Goal: Task Accomplishment & Management: Use online tool/utility

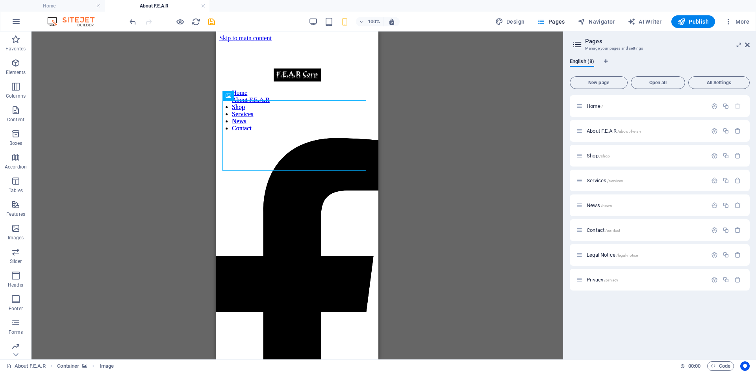
click at [270, 31] on figure at bounding box center [243, 31] width 54 height 0
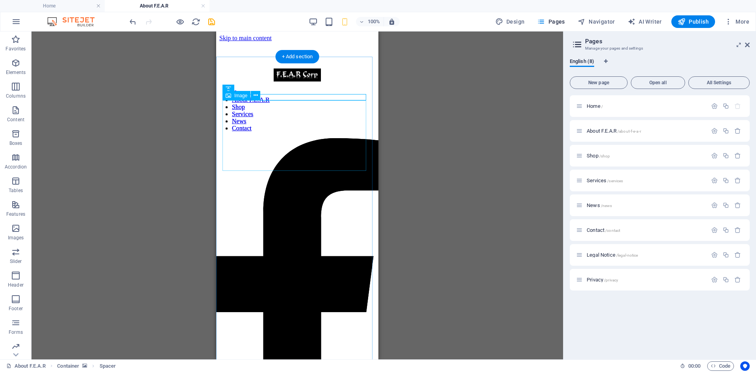
select select "%"
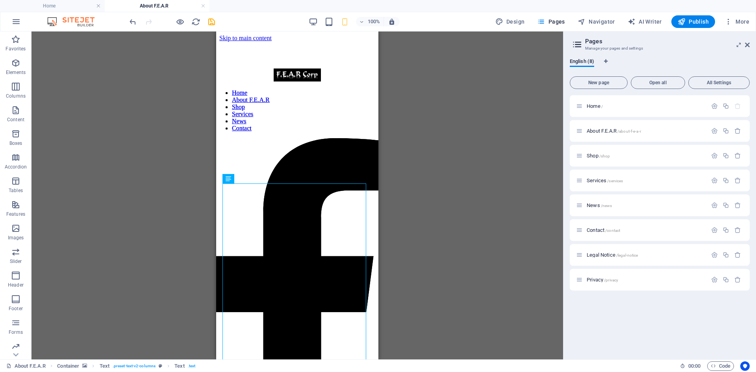
click at [270, 31] on figure at bounding box center [243, 31] width 54 height 0
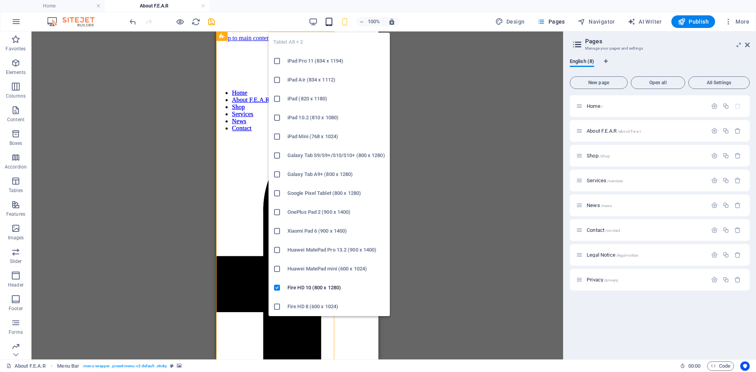
click at [328, 20] on icon "button" at bounding box center [328, 21] width 9 height 9
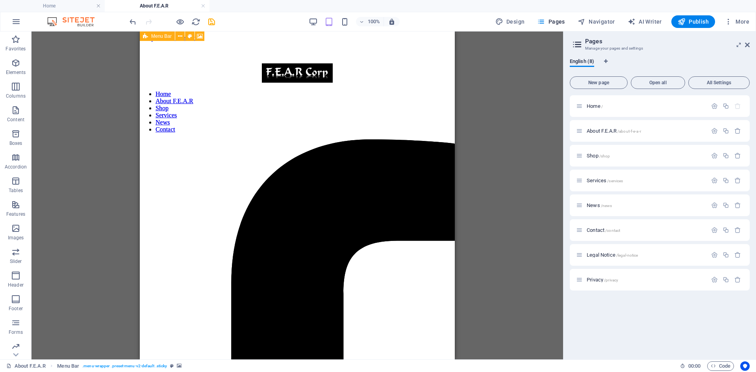
click at [186, 31] on figure at bounding box center [175, 31] width 71 height 0
click at [308, 73] on figure at bounding box center [297, 73] width 309 height 0
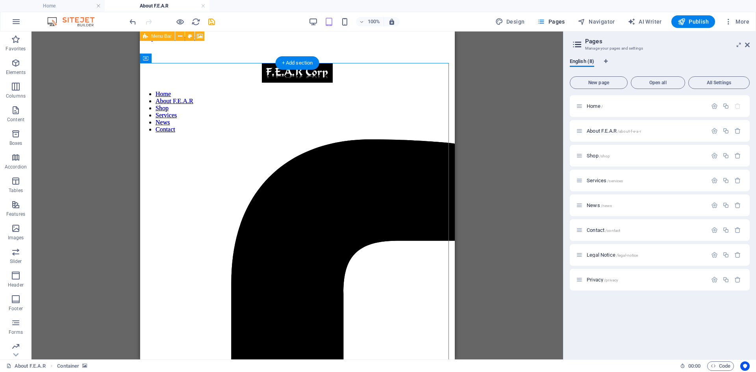
click at [308, 73] on figure at bounding box center [297, 73] width 309 height 0
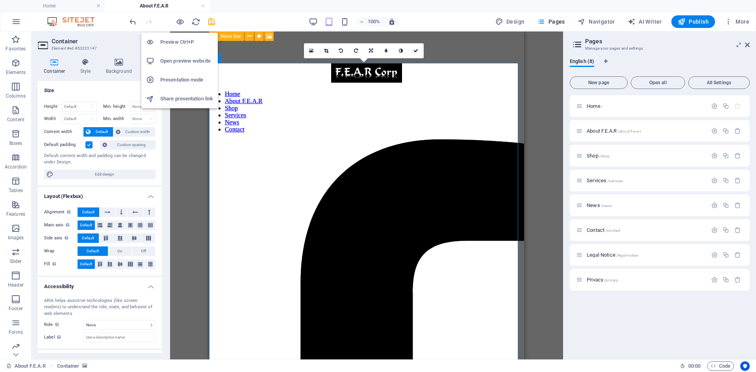
click at [180, 80] on h6 "Presentation mode" at bounding box center [186, 79] width 53 height 9
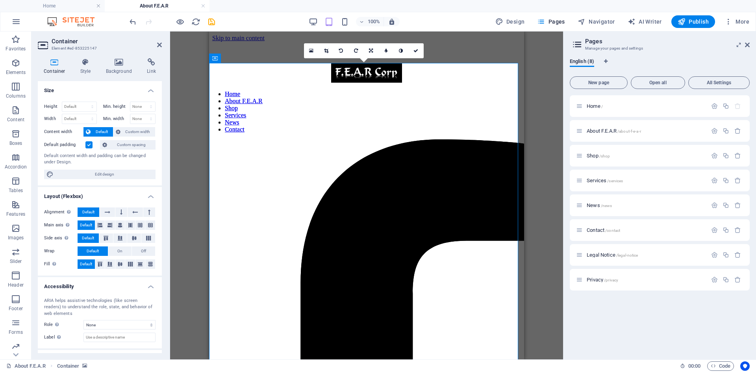
click at [179, 112] on div "Image Container Social Media Icons Menu Bar Drag here to replace the existing c…" at bounding box center [366, 195] width 393 height 328
click at [202, 9] on link at bounding box center [203, 5] width 5 height 7
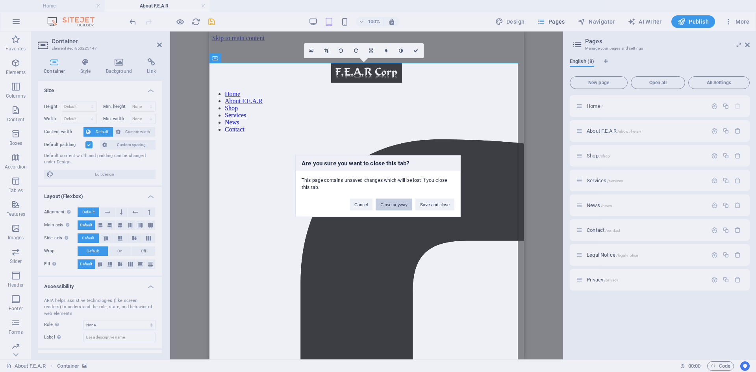
click at [387, 205] on button "Close anyway" at bounding box center [393, 204] width 36 height 12
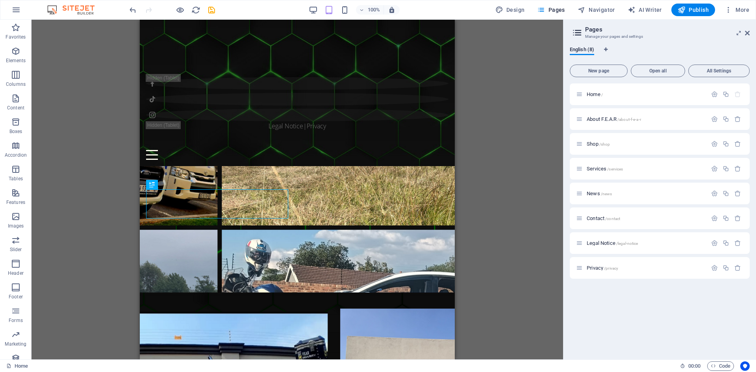
click at [96, 82] on div "Drag here to replace the existing content. Press “Ctrl” if you want to create a…" at bounding box center [296, 190] width 531 height 340
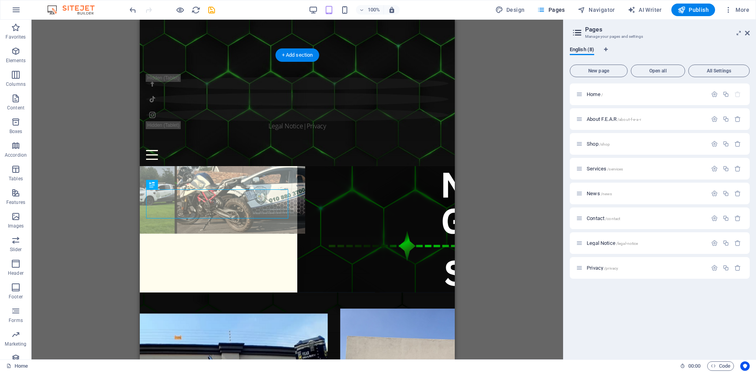
click at [159, 72] on figure at bounding box center [218, 139] width 173 height 187
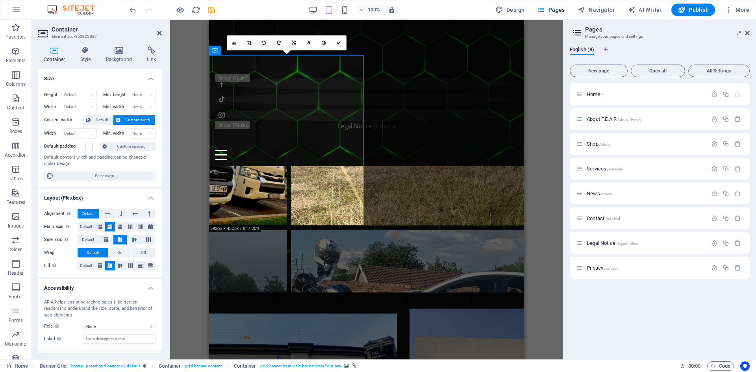
click at [417, 124] on figure at bounding box center [445, 139] width 173 height 187
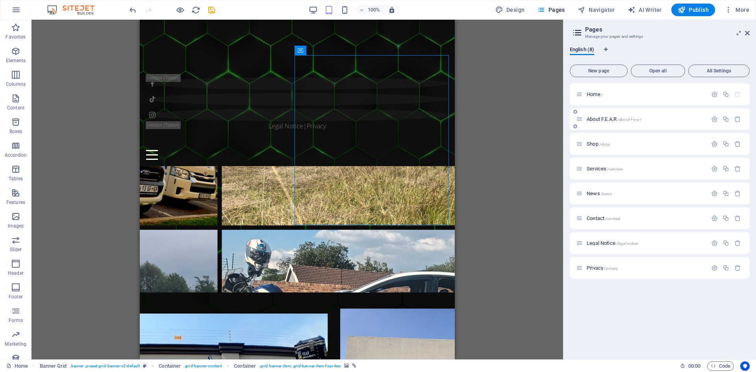
click at [593, 120] on span "About F.E.A.R /about-f-e-a-r" at bounding box center [613, 119] width 54 height 6
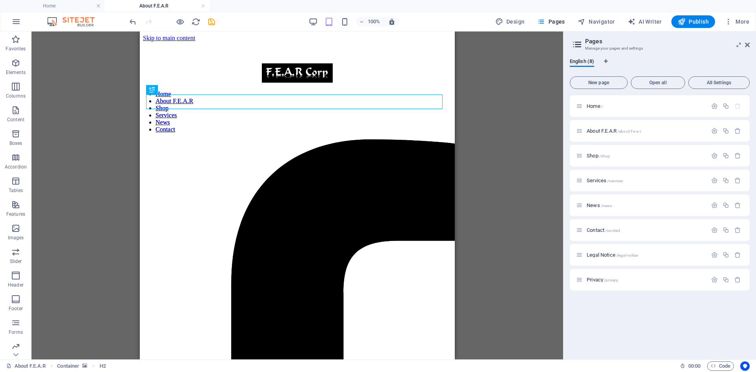
click at [220, 31] on figure at bounding box center [297, 31] width 315 height 0
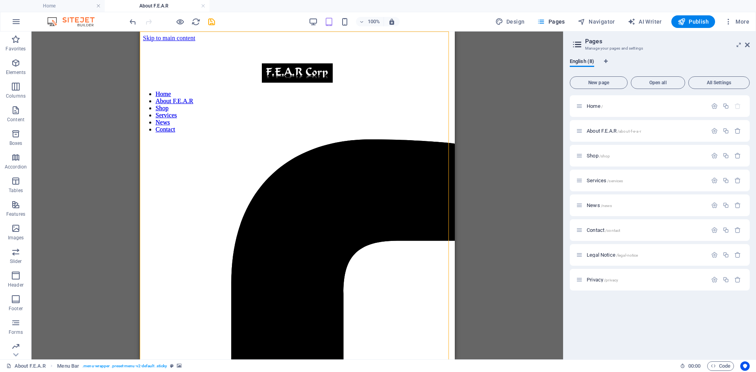
click at [220, 31] on figure at bounding box center [297, 31] width 315 height 0
select select "vh"
select select "px"
select select "%"
select select "header"
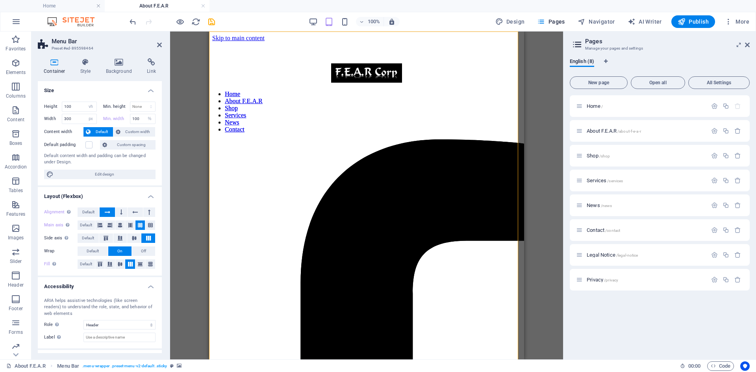
scroll to position [468, 0]
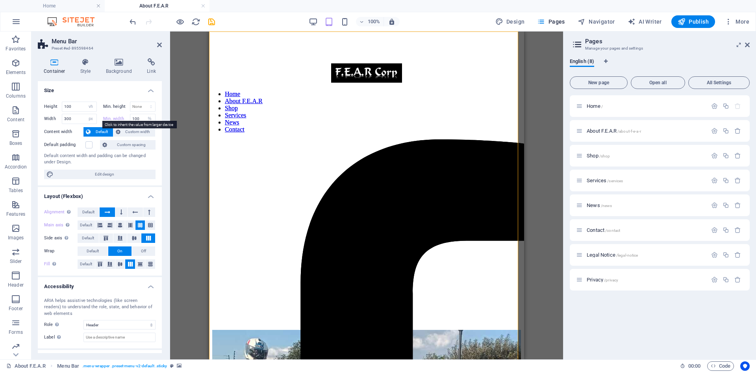
click at [104, 119] on label "Min. width" at bounding box center [116, 118] width 27 height 4
select select "DISABLED_OPTION_VALUE"
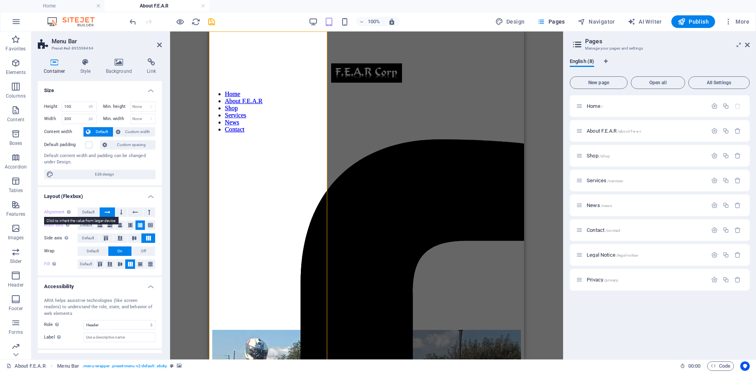
click at [58, 209] on label "Alignment Determines the flex direction." at bounding box center [60, 211] width 33 height 9
click at [50, 225] on label "Main axis Determine how elements should behave along the main axis inside this …" at bounding box center [60, 224] width 33 height 9
click at [48, 263] on label "Fill Controls the distances and direction of elements on the y-axis across seve…" at bounding box center [60, 263] width 33 height 9
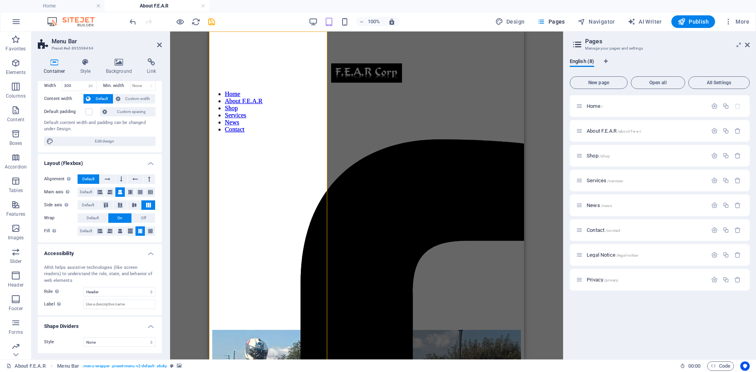
scroll to position [0, 0]
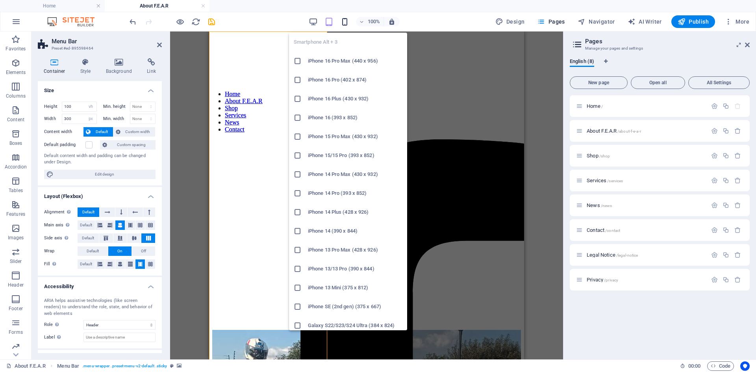
click at [348, 20] on icon "button" at bounding box center [344, 21] width 9 height 9
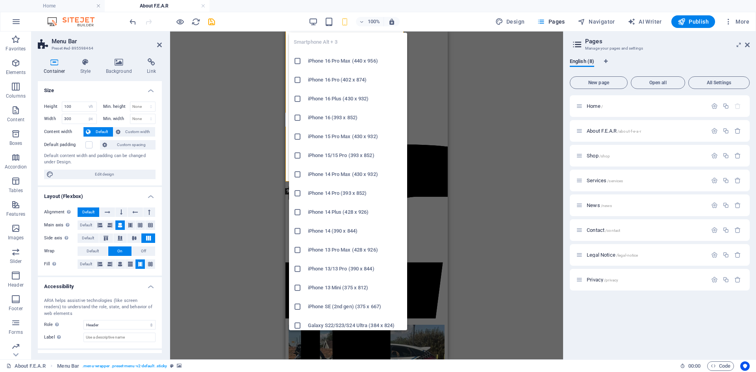
scroll to position [555, 0]
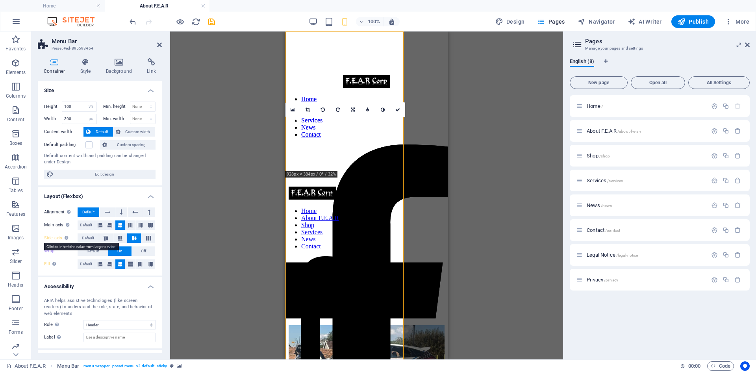
click at [50, 238] on label "Side axis Control the vertical direction of the element inside of the container…" at bounding box center [60, 237] width 33 height 9
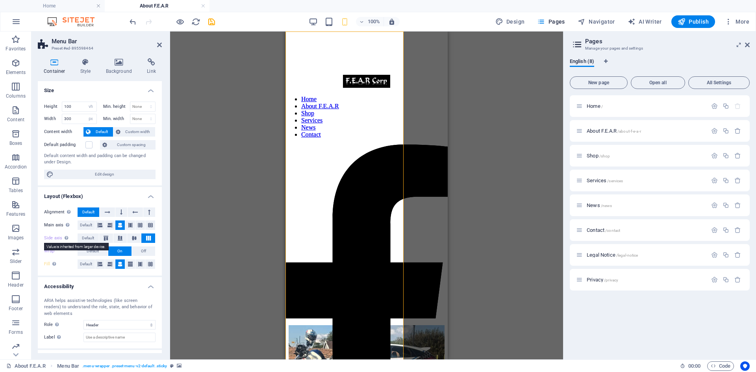
click at [50, 239] on label "Side axis Control the vertical direction of the element inside of the container…" at bounding box center [60, 237] width 33 height 9
click at [48, 252] on label "Wrap" at bounding box center [60, 250] width 33 height 9
click at [44, 264] on label "Fill Controls the distances and direction of elements on the y-axis across seve…" at bounding box center [60, 263] width 33 height 9
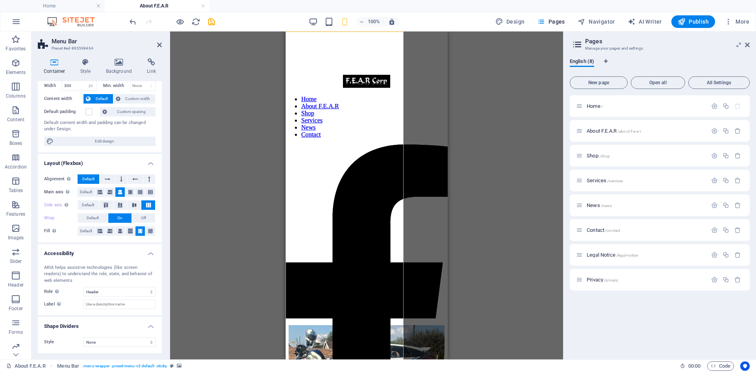
scroll to position [0, 0]
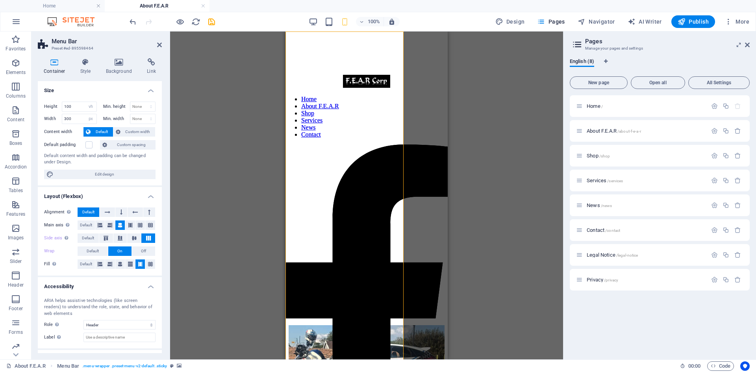
click at [237, 151] on div "H2 Container Menu Bar 180 170 160 150 140 130 120 110 100 90 80 70 60 50 40 30 …" at bounding box center [366, 195] width 393 height 328
click at [206, 21] on div at bounding box center [172, 21] width 88 height 13
click at [209, 22] on icon "save" at bounding box center [211, 21] width 9 height 9
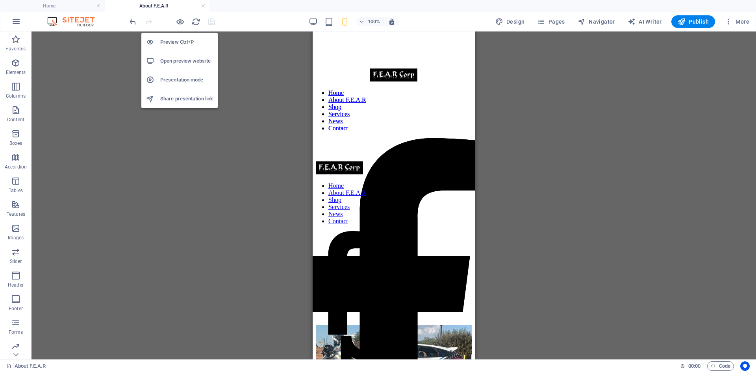
click at [177, 76] on h6 "Presentation mode" at bounding box center [186, 79] width 53 height 9
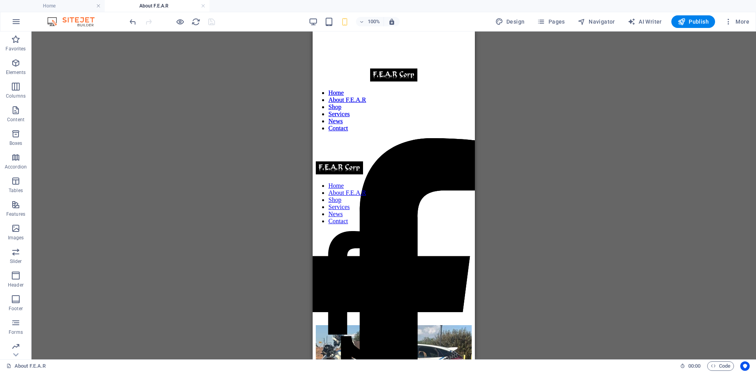
click at [339, 31] on figure at bounding box center [339, 31] width 54 height 0
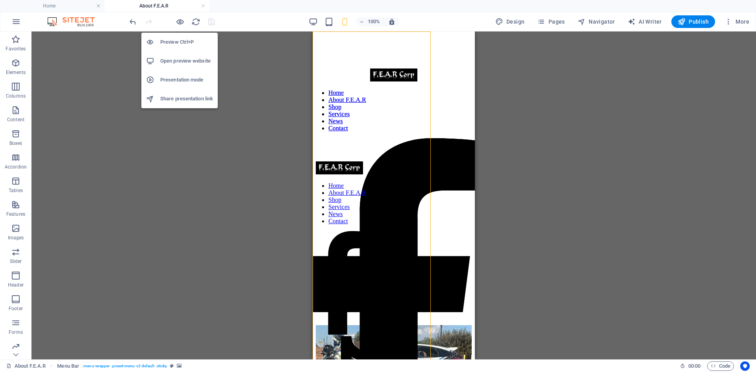
click at [177, 44] on h6 "Preview Ctrl+P" at bounding box center [186, 41] width 53 height 9
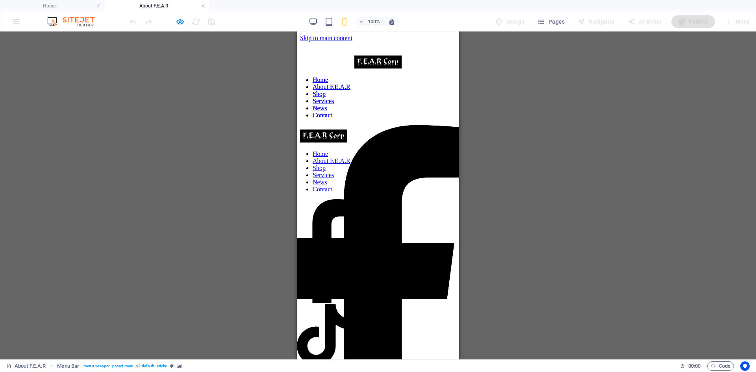
click at [350, 31] on div at bounding box center [324, 31] width 54 height 0
click at [430, 67] on div at bounding box center [378, 67] width 156 height 0
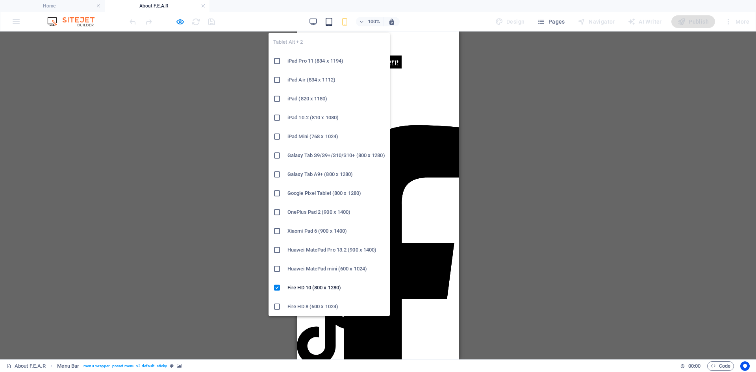
click at [327, 23] on icon "button" at bounding box center [328, 21] width 9 height 9
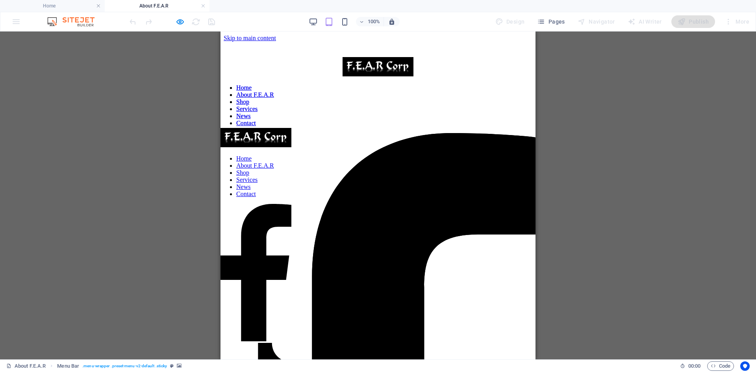
click at [276, 152] on div "Home About F.E.A.R Shop Services News Contact Legal Notice | Privacy PSIRA : 29…" at bounding box center [255, 195] width 71 height 328
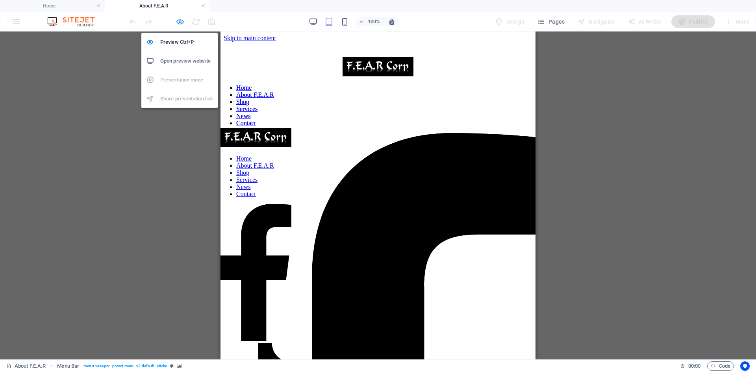
click at [177, 24] on icon "button" at bounding box center [180, 21] width 9 height 9
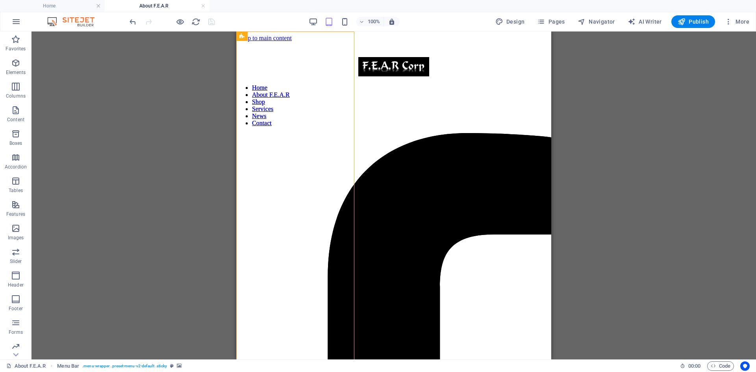
click at [307, 31] on figure at bounding box center [271, 31] width 71 height 0
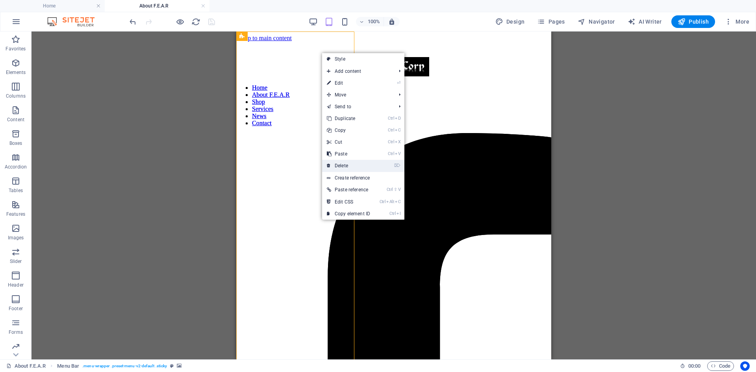
click at [359, 168] on link "⌦ Delete" at bounding box center [348, 166] width 53 height 12
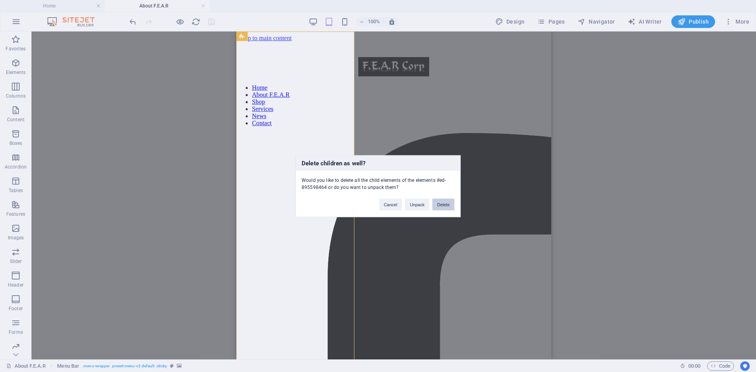
click at [439, 207] on button "Delete" at bounding box center [443, 204] width 22 height 12
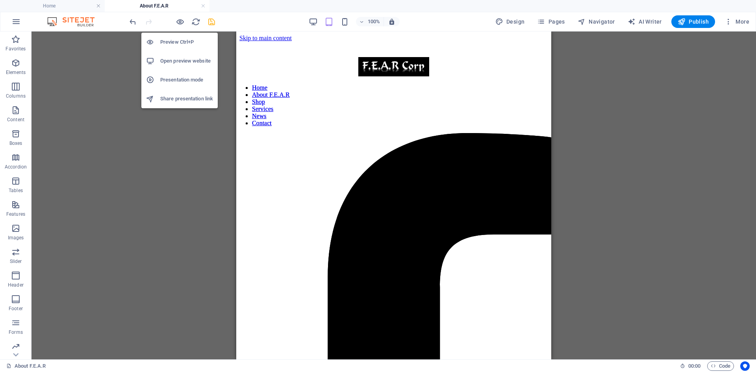
click at [189, 80] on h6 "Presentation mode" at bounding box center [186, 79] width 53 height 9
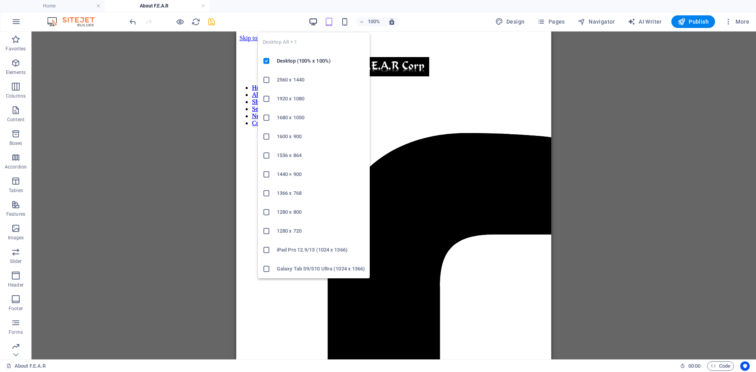
click at [315, 22] on icon "button" at bounding box center [313, 21] width 9 height 9
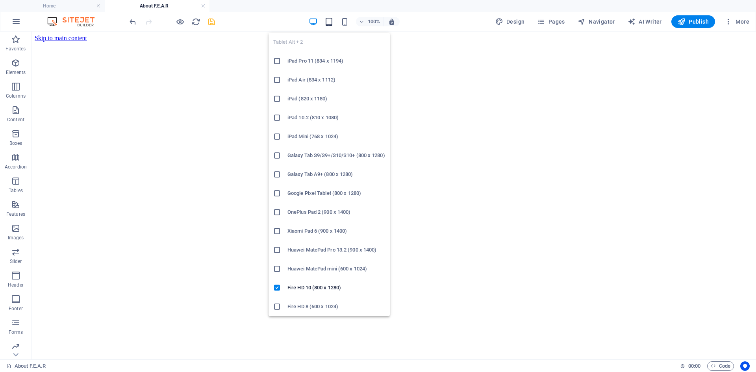
click at [329, 23] on icon "button" at bounding box center [328, 21] width 9 height 9
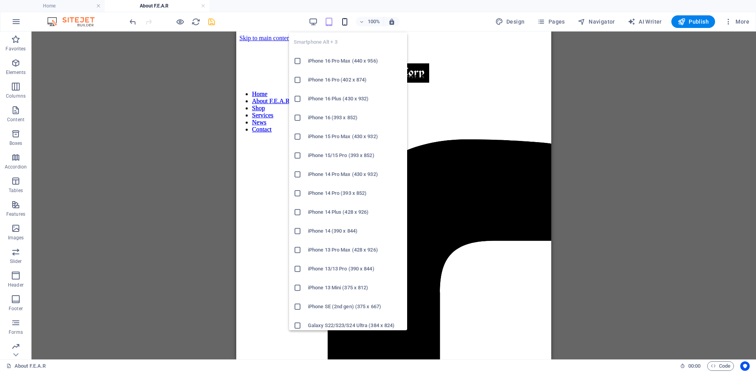
click at [345, 20] on icon "button" at bounding box center [344, 21] width 9 height 9
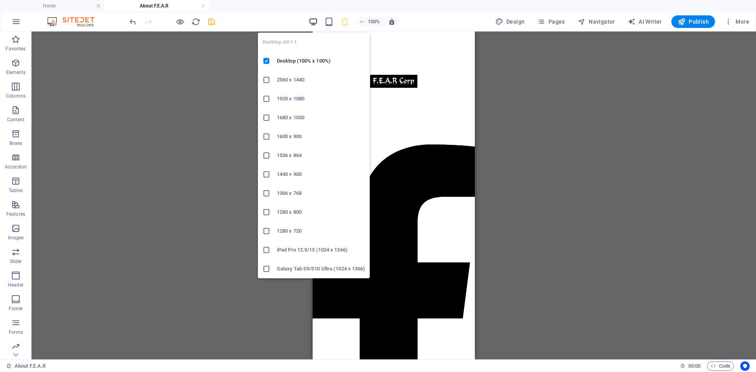
click at [314, 20] on icon "button" at bounding box center [313, 21] width 9 height 9
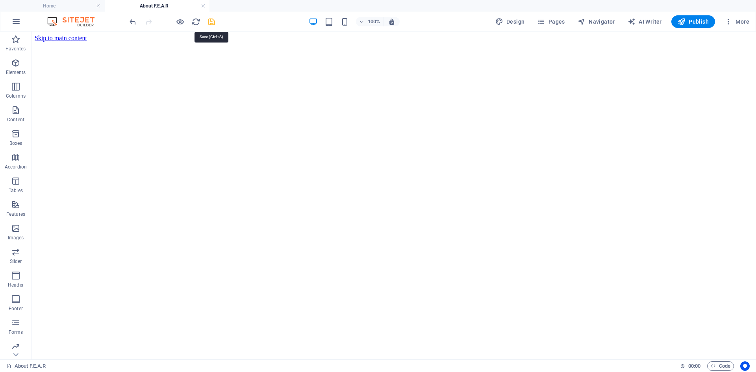
click at [209, 22] on icon "save" at bounding box center [211, 21] width 9 height 9
click at [178, 78] on h6 "Presentation mode" at bounding box center [186, 79] width 53 height 9
click at [689, 25] on span "Publish" at bounding box center [692, 22] width 31 height 8
click at [212, 26] on div at bounding box center [172, 21] width 88 height 13
click at [76, 4] on h4 "Home" at bounding box center [52, 6] width 105 height 9
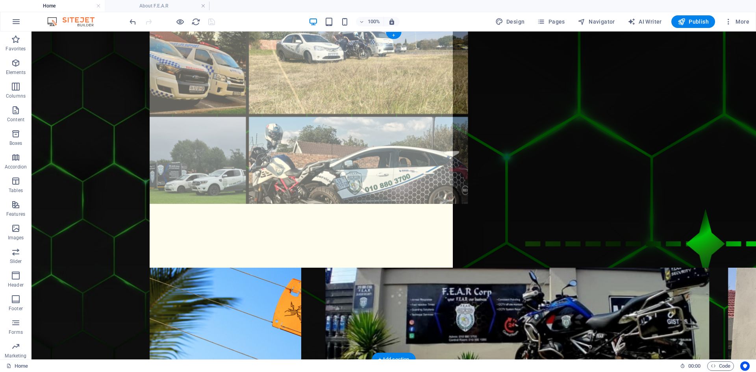
click at [258, 115] on figure at bounding box center [301, 113] width 333 height 181
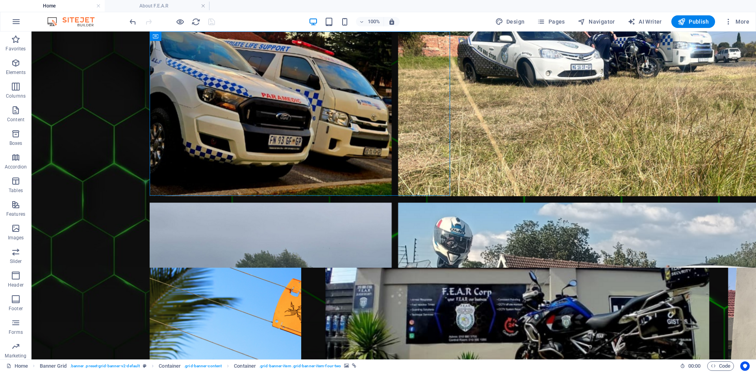
click at [215, 24] on div at bounding box center [172, 21] width 88 height 13
click at [168, 10] on li "About F.E.A.R" at bounding box center [157, 6] width 105 height 12
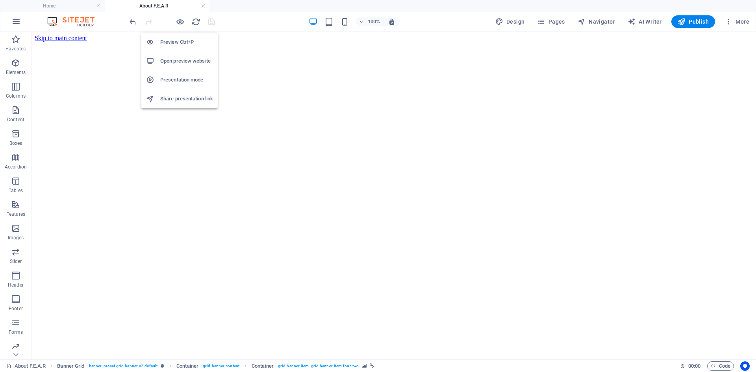
click at [181, 43] on h6 "Preview Ctrl+P" at bounding box center [186, 41] width 53 height 9
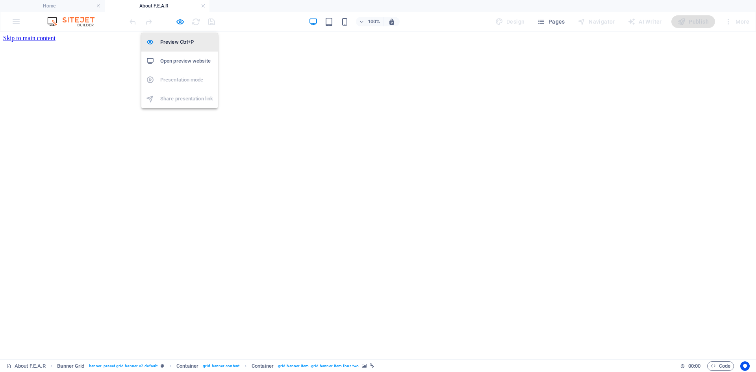
click at [184, 42] on h6 "Preview Ctrl+P" at bounding box center [186, 41] width 53 height 9
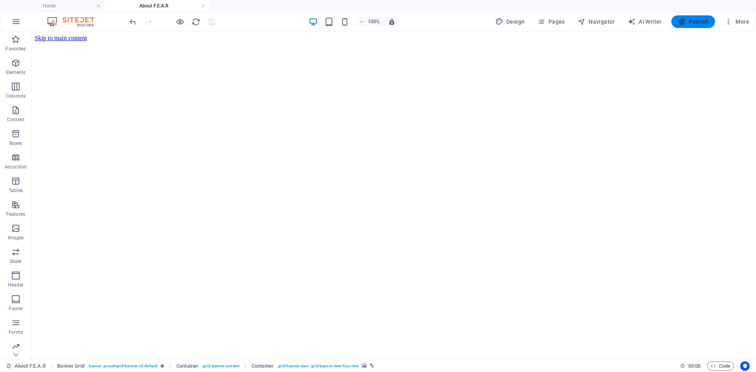
click at [692, 22] on span "Publish" at bounding box center [692, 22] width 31 height 8
